Goal: Navigation & Orientation: Find specific page/section

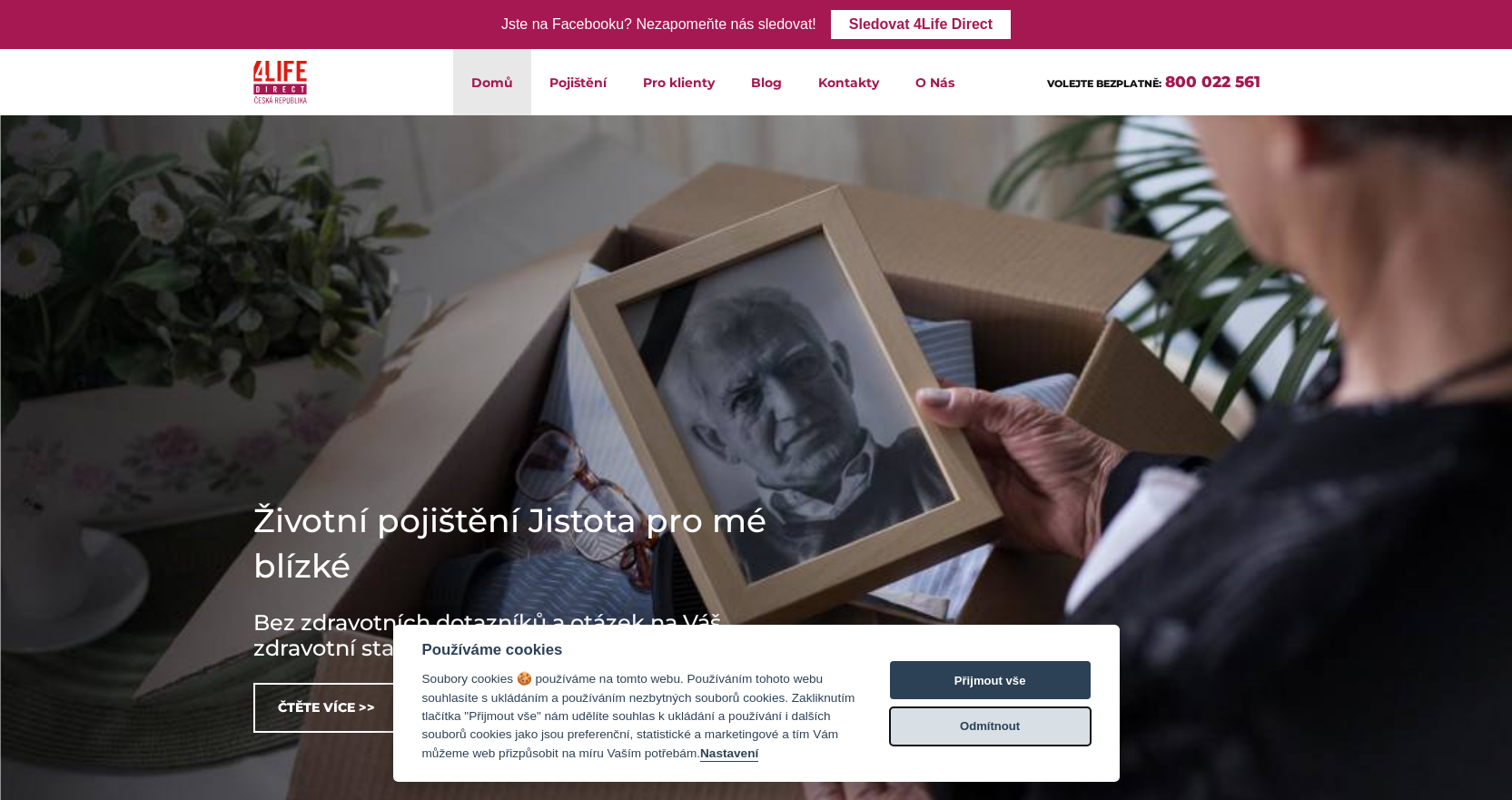
click at [991, 732] on button "Odmítnout" at bounding box center [990, 726] width 201 height 38
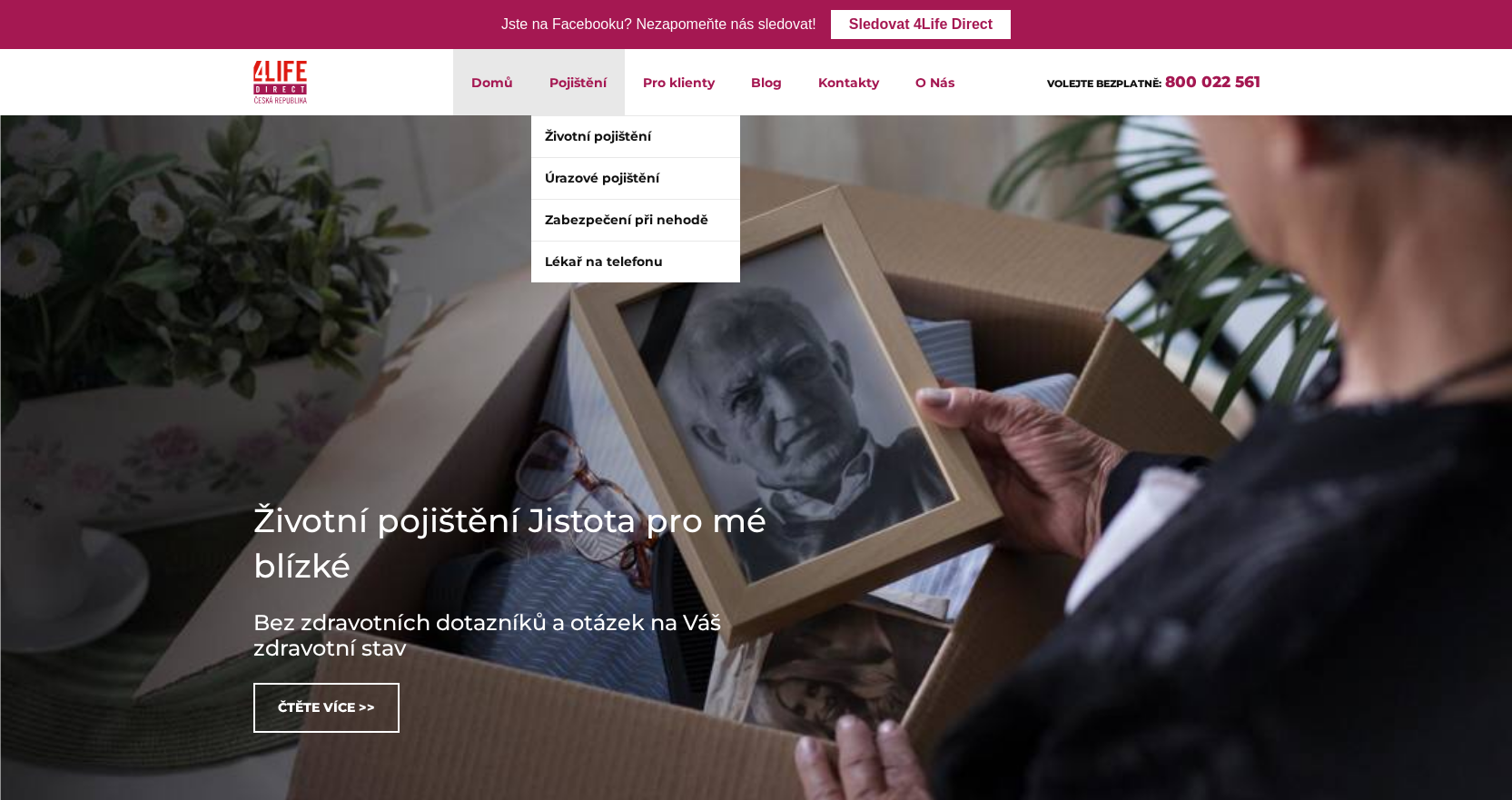
click at [573, 67] on li "Pojištění Životní pojištění Úrazové pojištění Zabezpečení při nehodě Lékař na t…" at bounding box center [577, 82] width 93 height 66
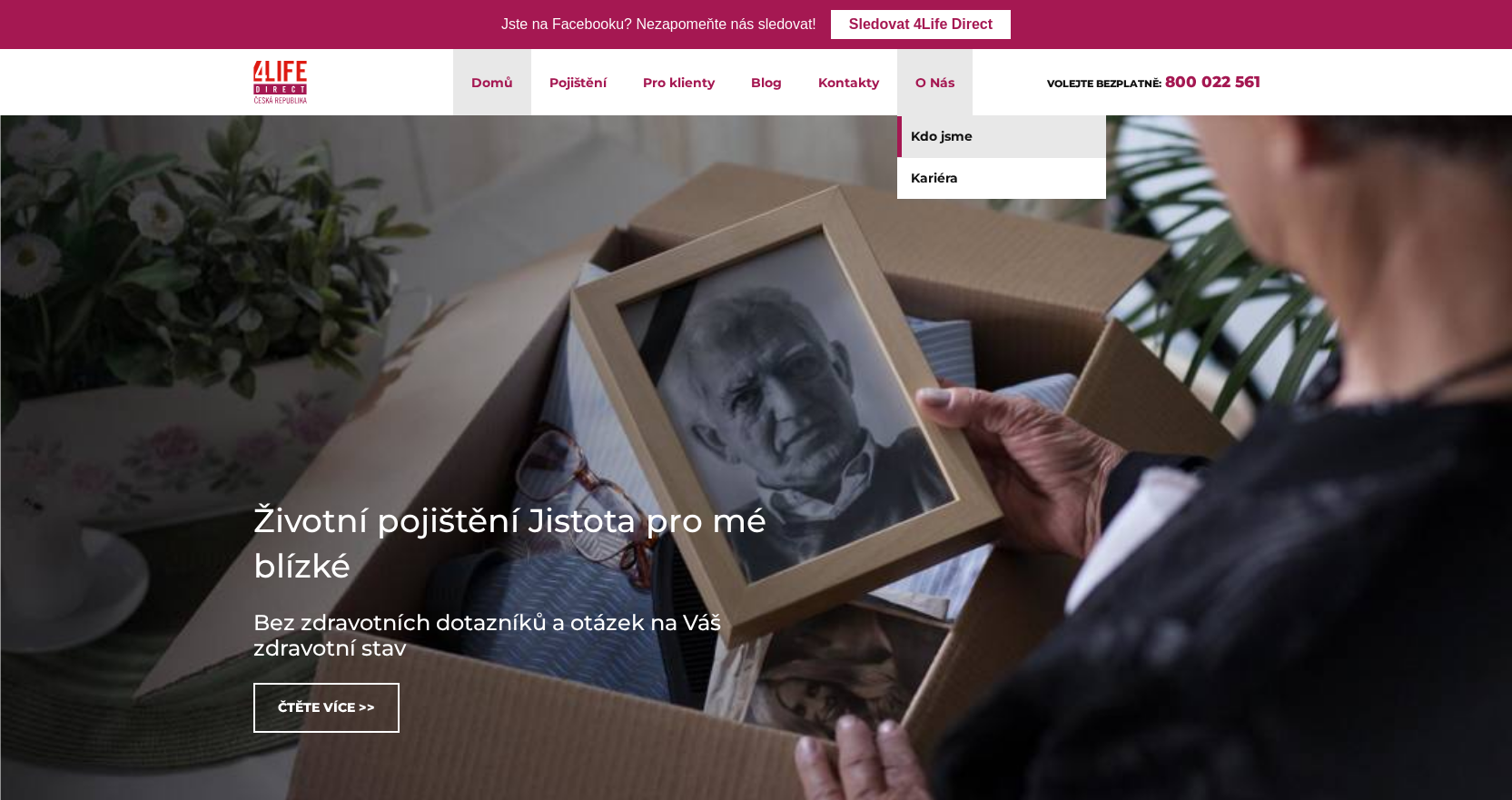
click at [962, 133] on link "Kdo jsme" at bounding box center [1002, 137] width 208 height 41
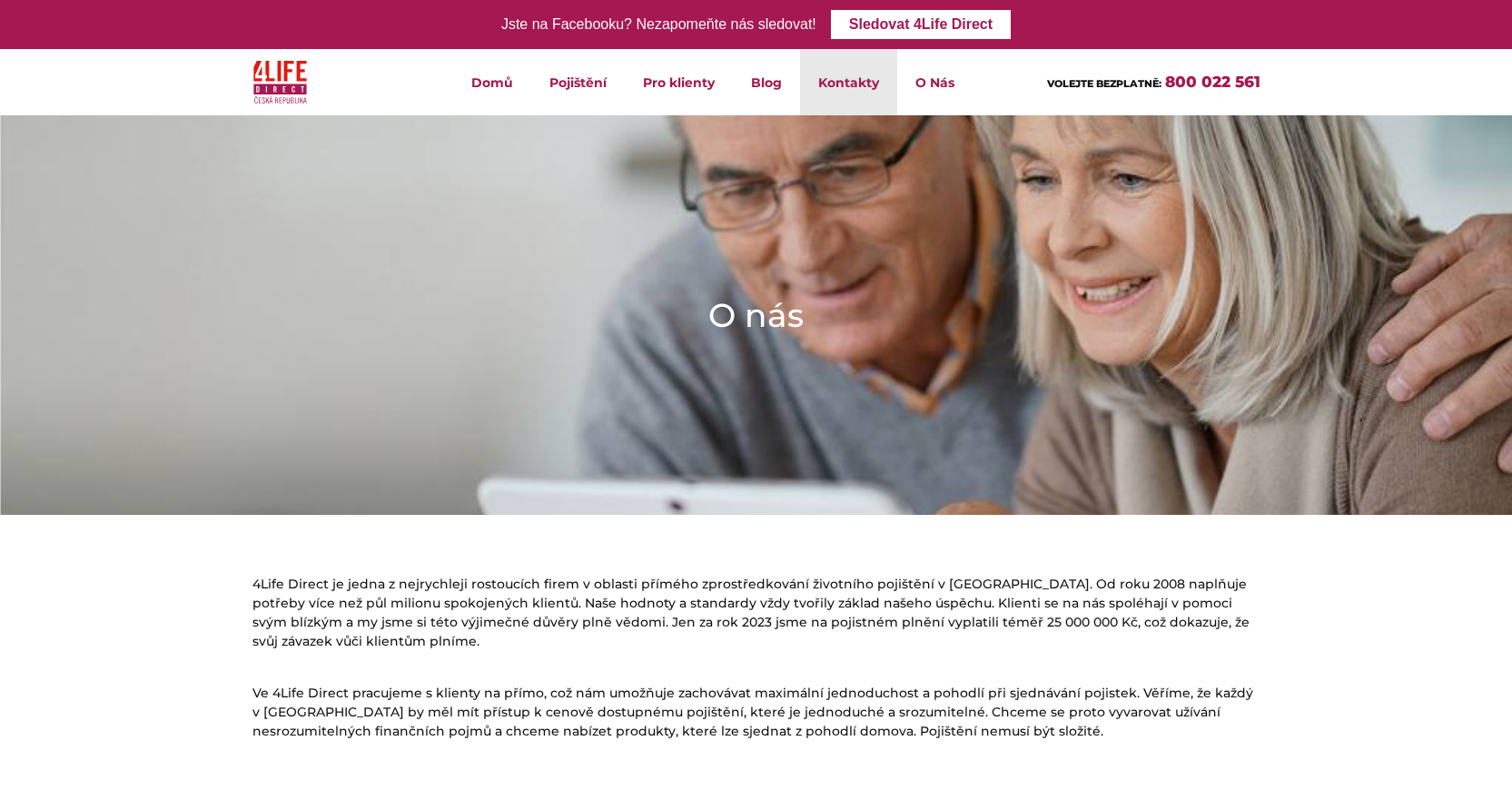
click at [870, 80] on link "Kontakty" at bounding box center [848, 82] width 97 height 66
